Goal: Transaction & Acquisition: Purchase product/service

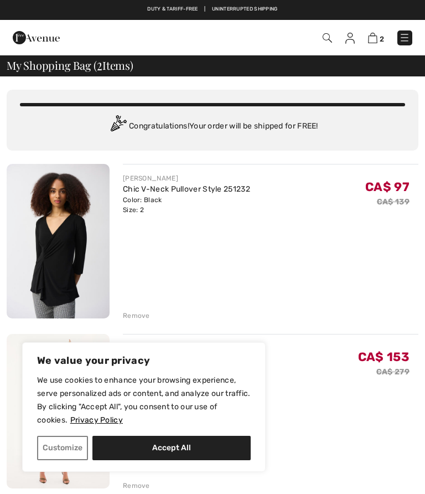
click at [185, 447] on button "Accept All" at bounding box center [171, 448] width 158 height 24
checkbox input "true"
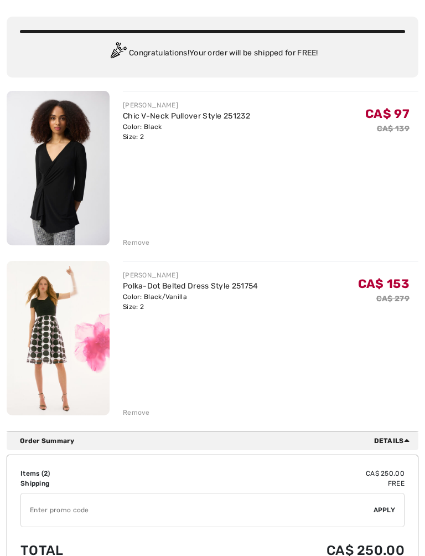
scroll to position [73, 0]
click at [135, 412] on div "Remove" at bounding box center [136, 412] width 27 height 10
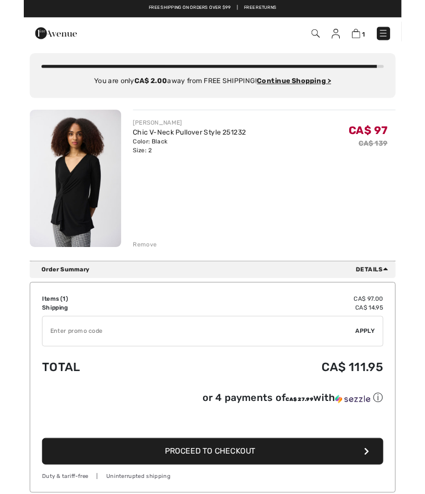
scroll to position [0, 0]
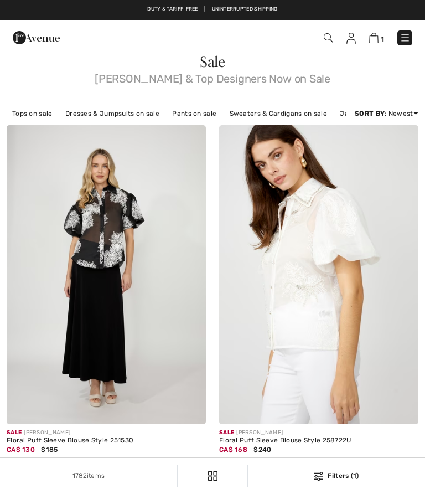
checkbox input "true"
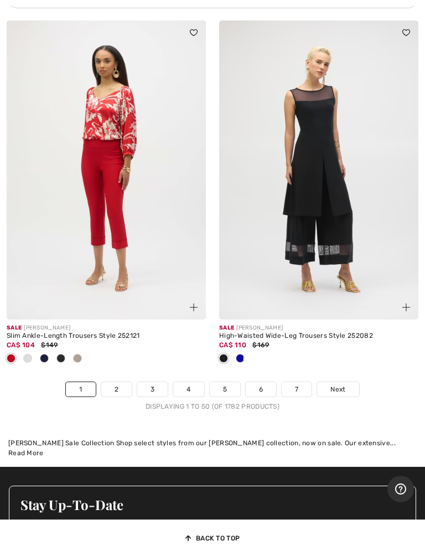
scroll to position [9017, 0]
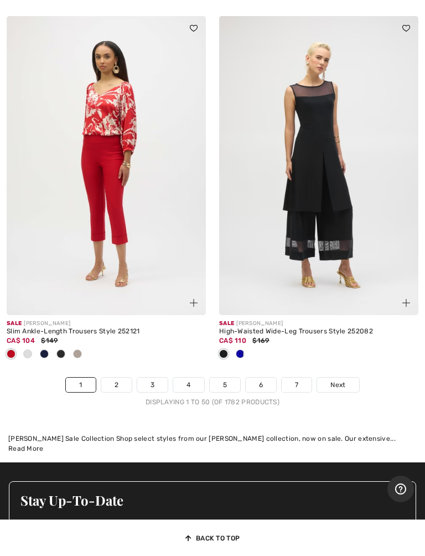
click at [116, 377] on link "2" at bounding box center [116, 384] width 30 height 14
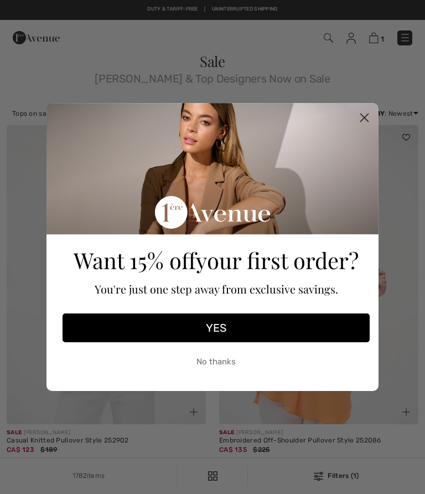
checkbox input "true"
click at [365, 122] on circle "Close dialog" at bounding box center [364, 117] width 18 height 18
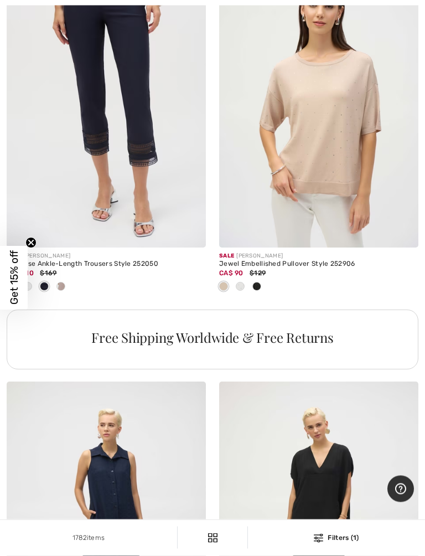
scroll to position [1962, 0]
click at [257, 282] on span at bounding box center [256, 286] width 9 height 9
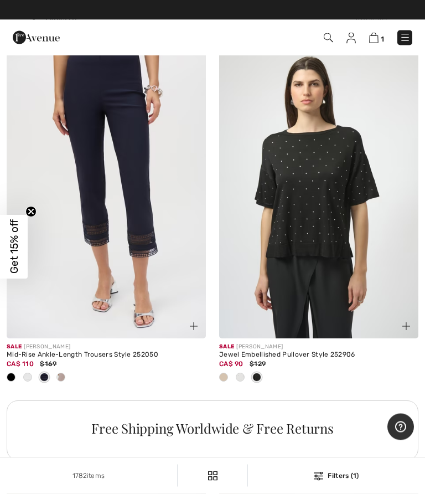
scroll to position [1871, 0]
click at [241, 376] on span at bounding box center [240, 376] width 9 height 9
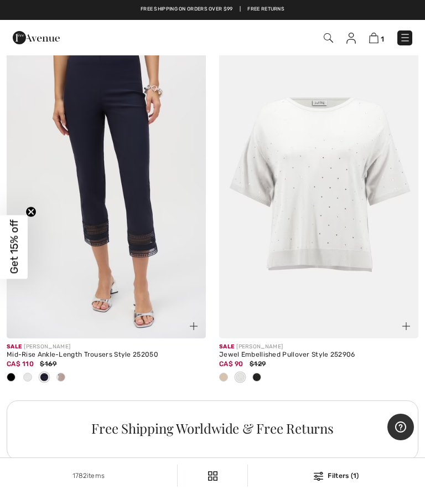
click at [224, 375] on span at bounding box center [223, 376] width 9 height 9
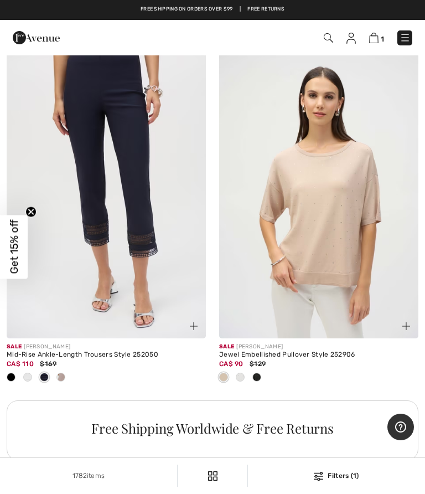
click at [245, 374] on div at bounding box center [240, 378] width 17 height 18
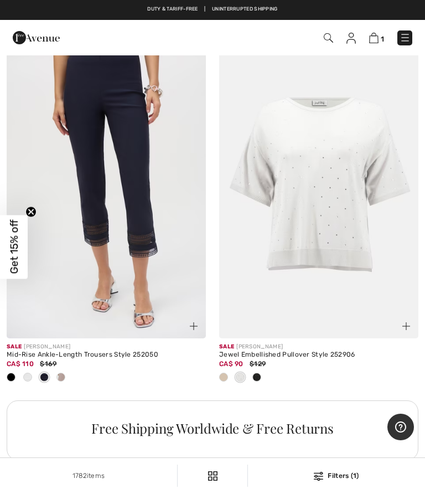
click at [348, 229] on img at bounding box center [318, 188] width 199 height 299
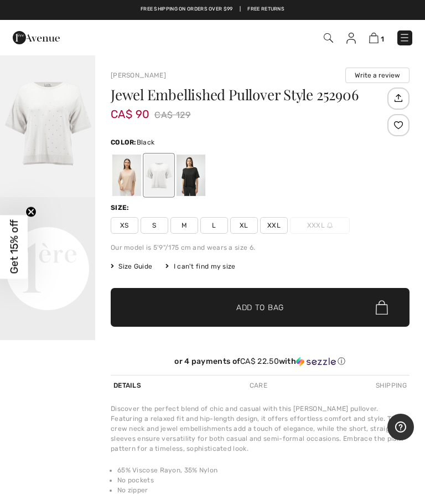
click at [197, 183] on div at bounding box center [191, 175] width 29 height 42
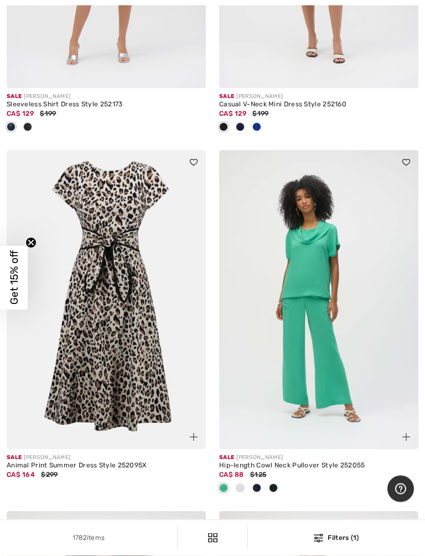
scroll to position [2554, 0]
click at [105, 366] on img at bounding box center [106, 299] width 199 height 299
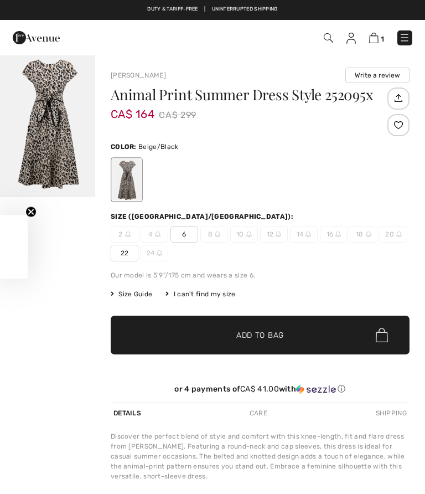
checkbox input "true"
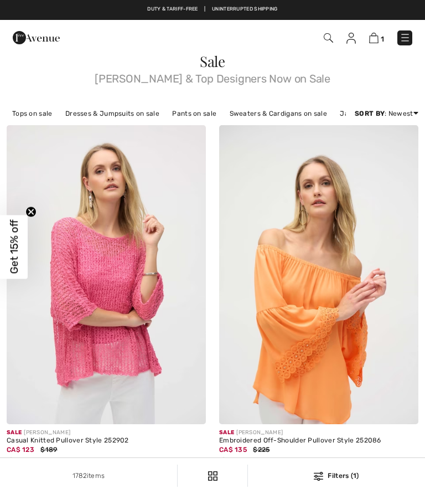
checkbox input "true"
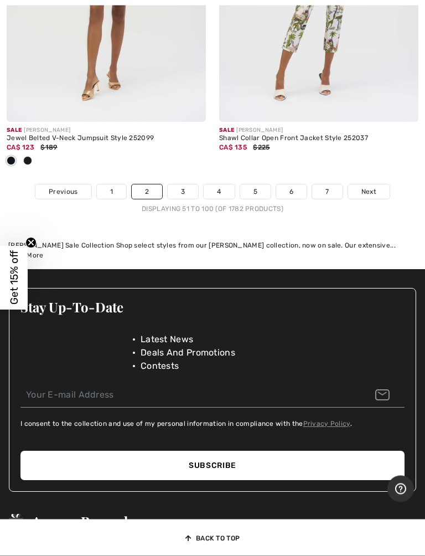
scroll to position [9320, 0]
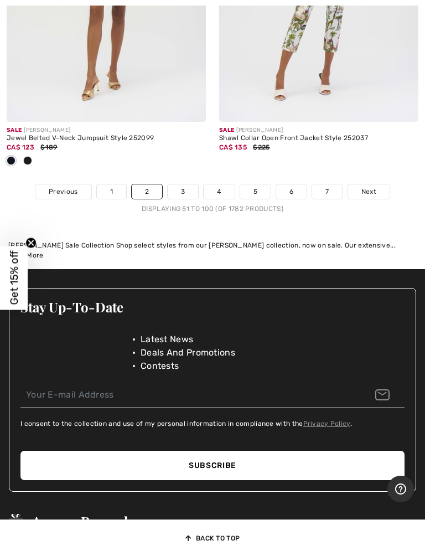
click at [185, 184] on link "3" at bounding box center [183, 191] width 30 height 14
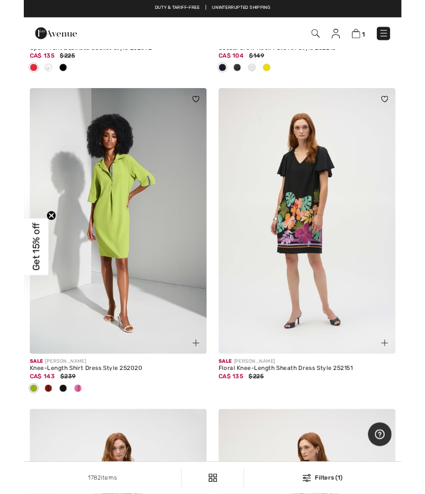
scroll to position [1069, 0]
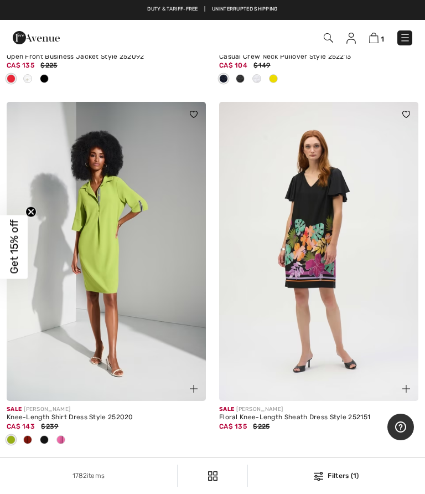
click at [129, 293] on img at bounding box center [106, 251] width 199 height 299
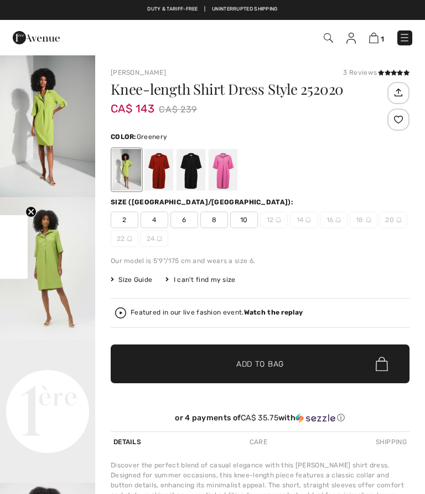
checkbox input "true"
click at [224, 165] on div at bounding box center [223, 170] width 29 height 42
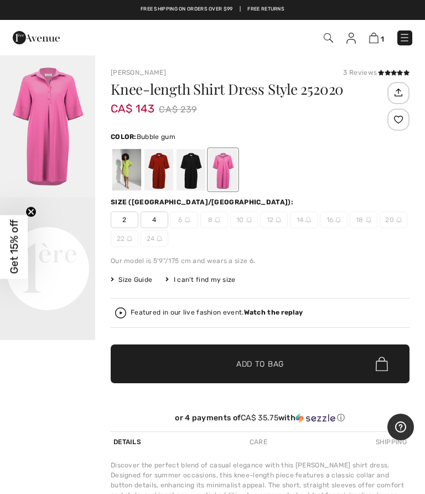
click at [123, 216] on span "2" at bounding box center [125, 219] width 28 height 17
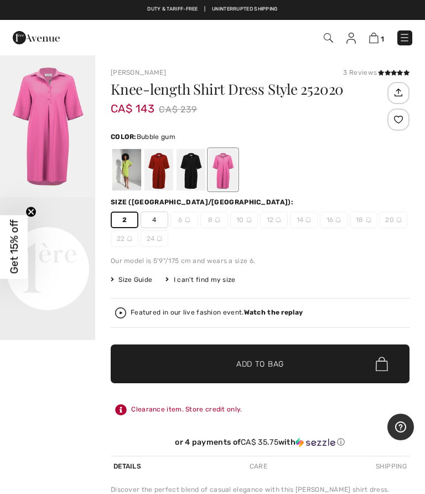
click at [268, 366] on span "Add to Bag" at bounding box center [260, 364] width 48 height 12
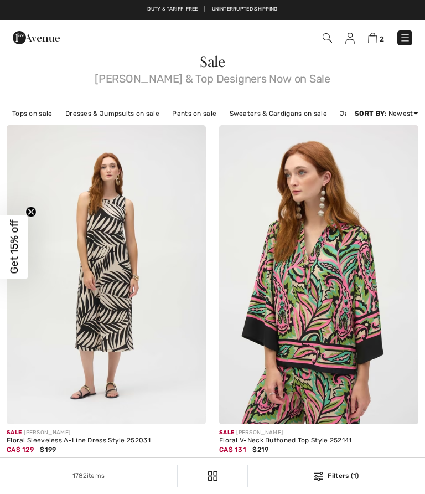
checkbox input "true"
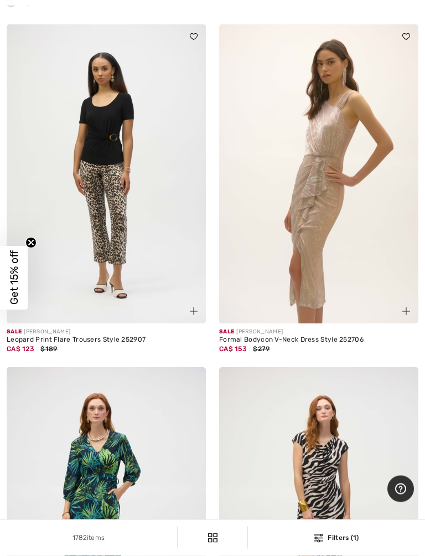
scroll to position [3347, 0]
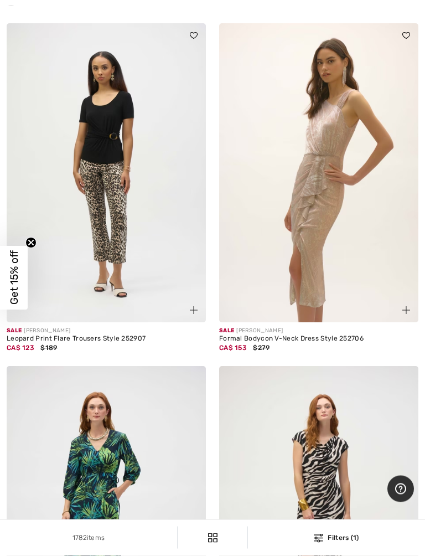
click at [131, 225] on img at bounding box center [106, 173] width 199 height 299
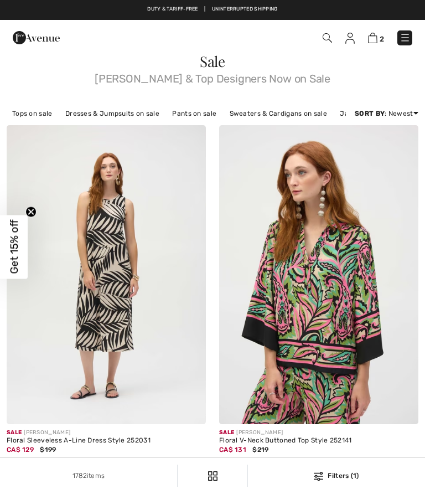
scroll to position [3379, 0]
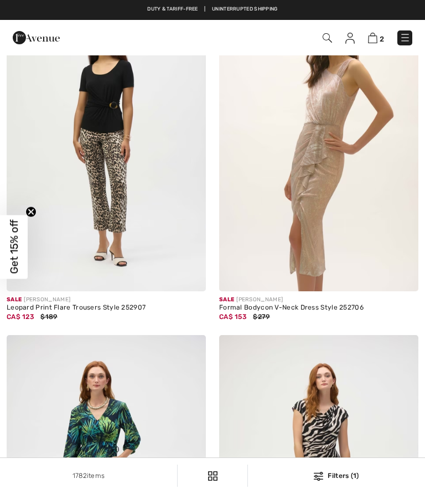
checkbox input "true"
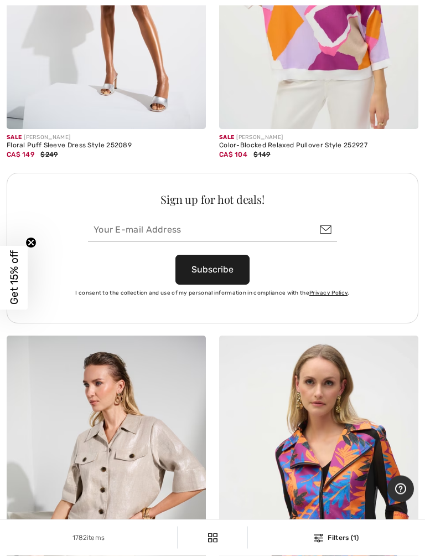
scroll to position [4225, 0]
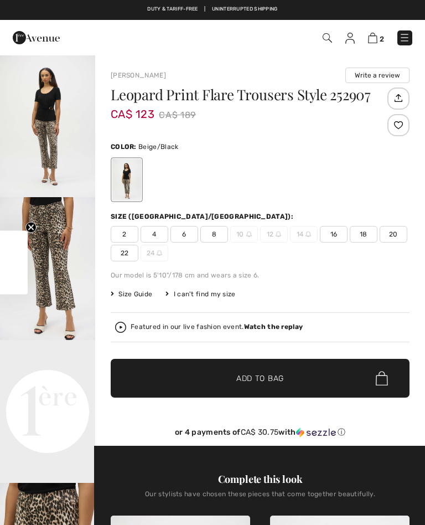
checkbox input "true"
